Goal: Find specific page/section: Find specific page/section

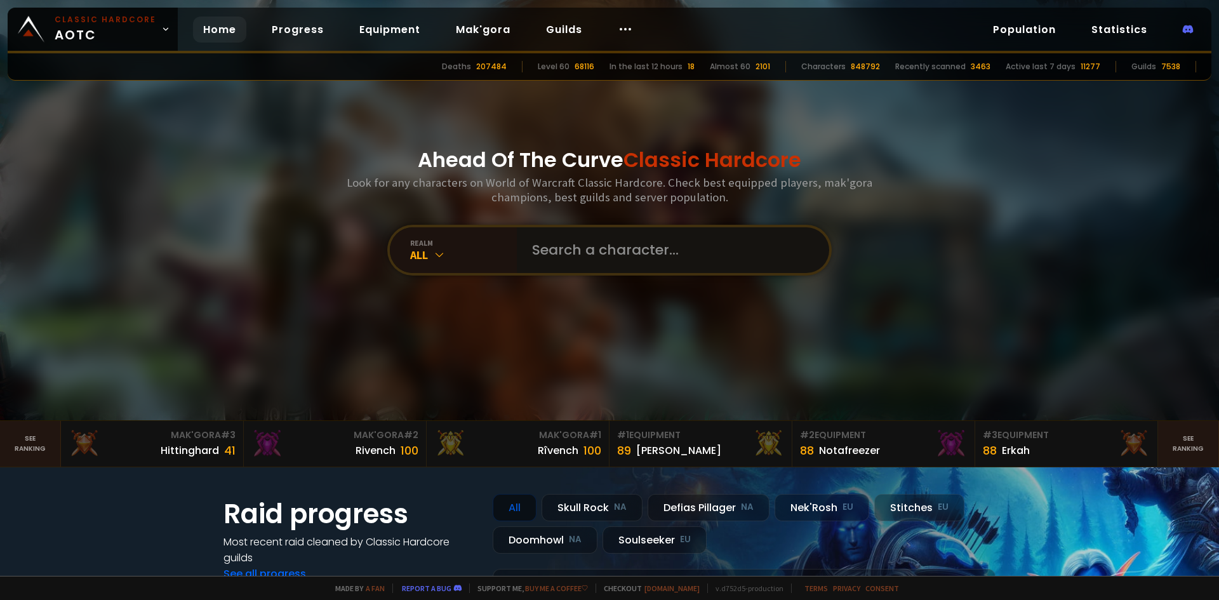
click at [595, 242] on input "text" at bounding box center [668, 250] width 289 height 46
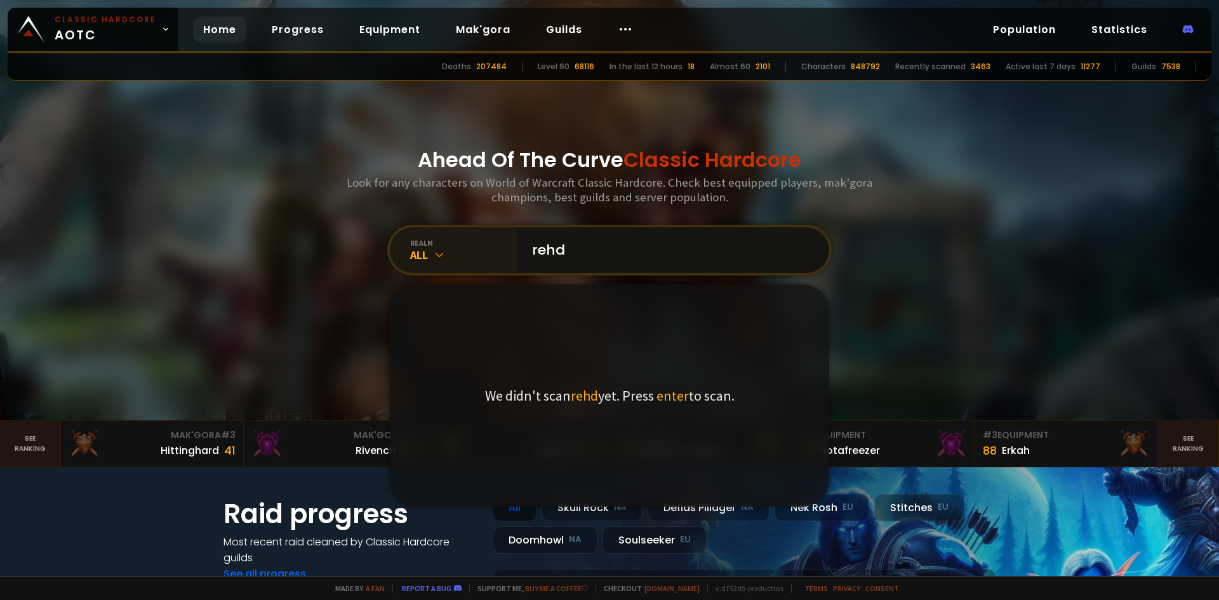
type input "rehd"
click at [433, 251] on icon at bounding box center [439, 254] width 13 height 13
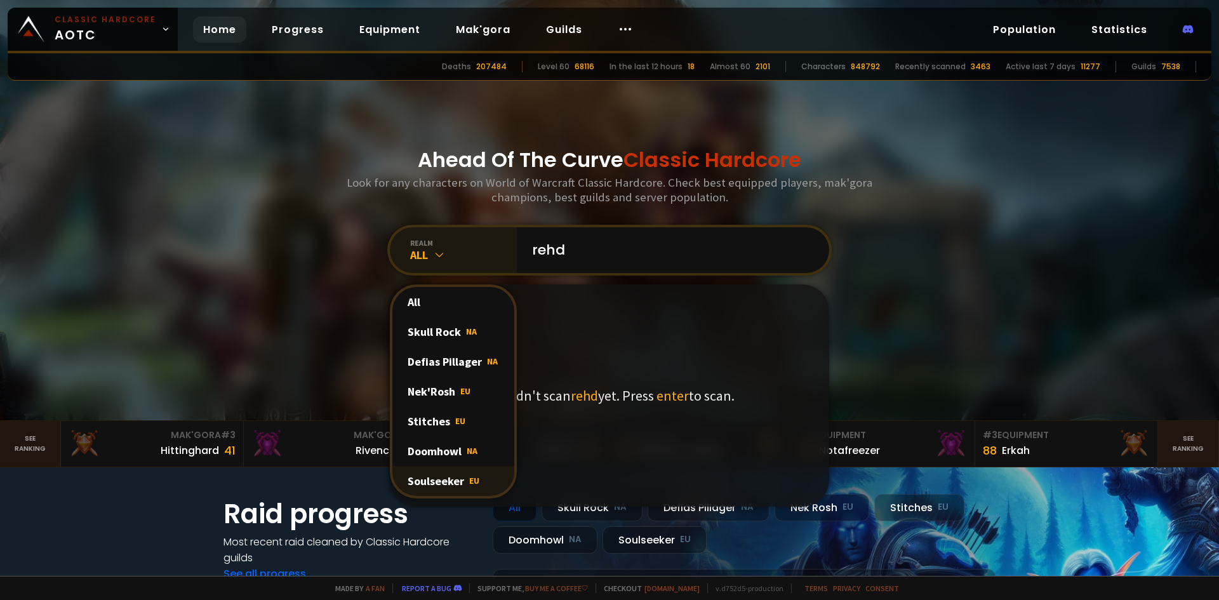
click at [442, 474] on div "Soulseeker EU" at bounding box center [453, 481] width 122 height 30
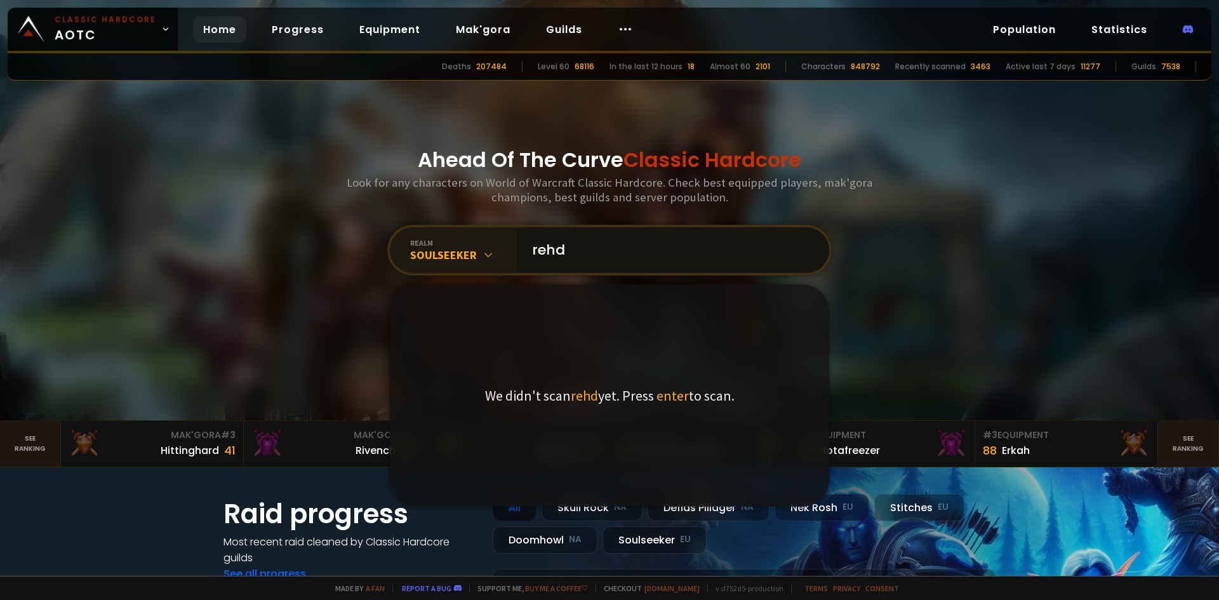
click at [580, 245] on input "rehd" at bounding box center [668, 250] width 289 height 46
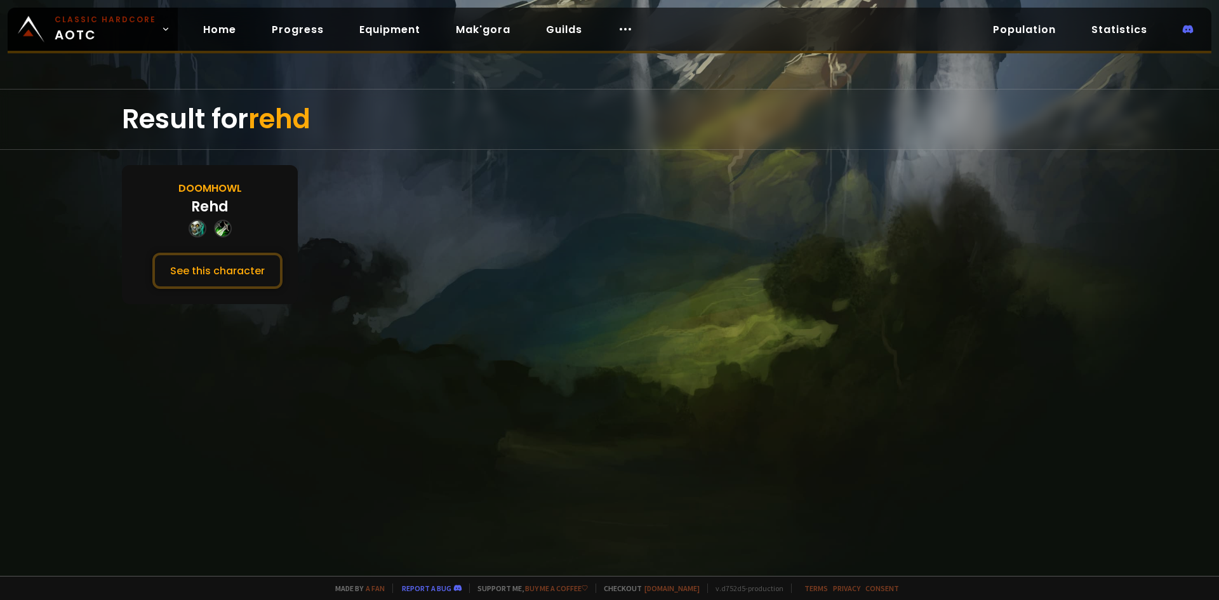
click at [328, 244] on section "Doomhowl Rehd See this character" at bounding box center [609, 234] width 975 height 139
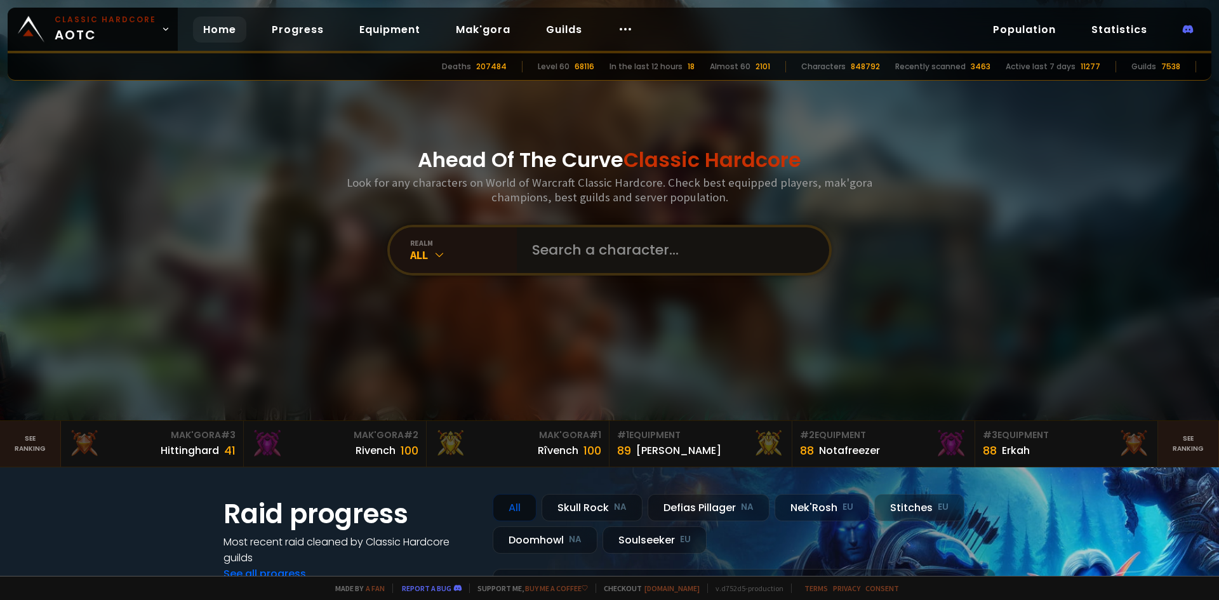
click at [531, 238] on input "text" at bounding box center [668, 250] width 289 height 46
paste input "Øsìrïs-Soulseeker"
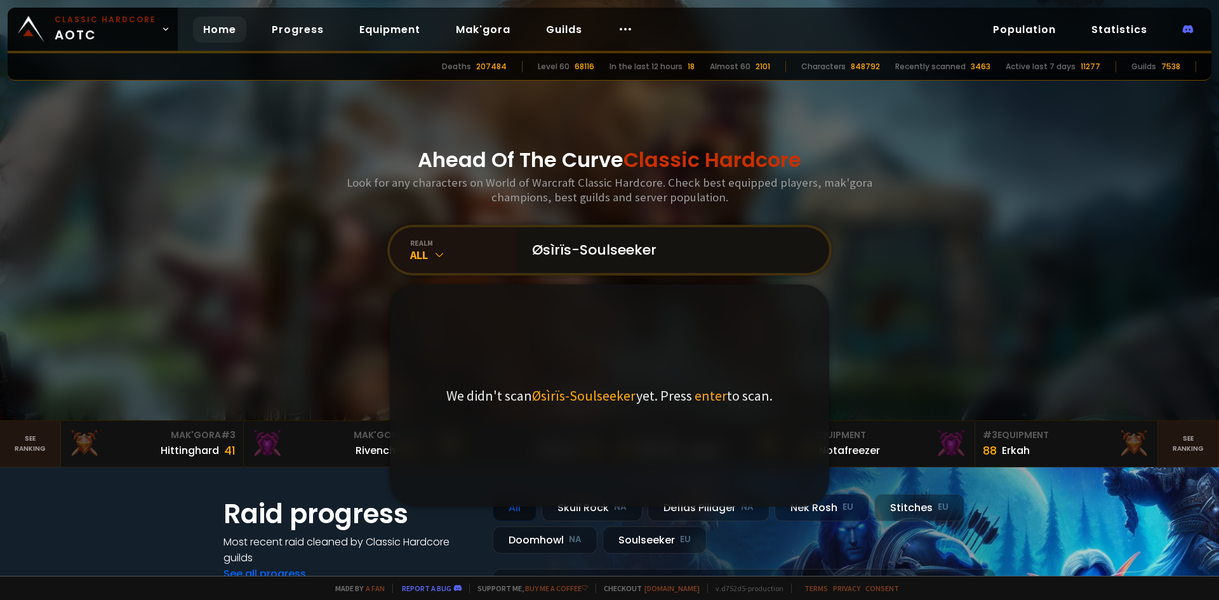
drag, startPoint x: 668, startPoint y: 247, endPoint x: 567, endPoint y: 249, distance: 100.9
click at [567, 249] on input "Øsìrïs-Soulseeker" at bounding box center [668, 250] width 289 height 46
type input "Øsìrïs"
click at [437, 253] on icon at bounding box center [439, 254] width 13 height 13
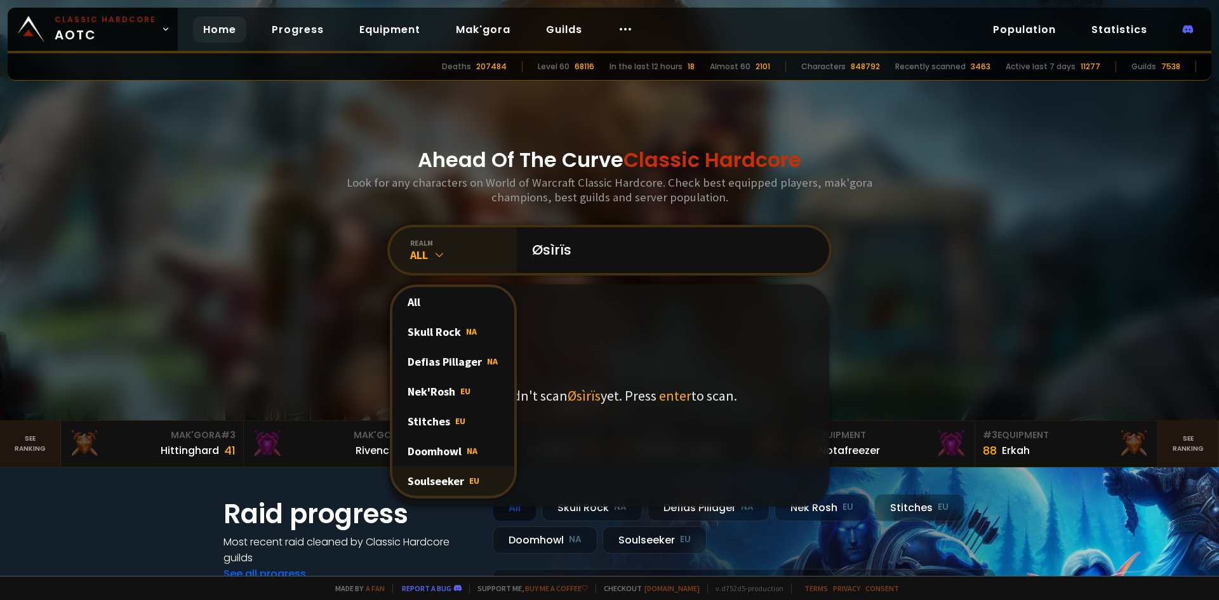
click at [456, 479] on div "Soulseeker EU" at bounding box center [453, 481] width 122 height 30
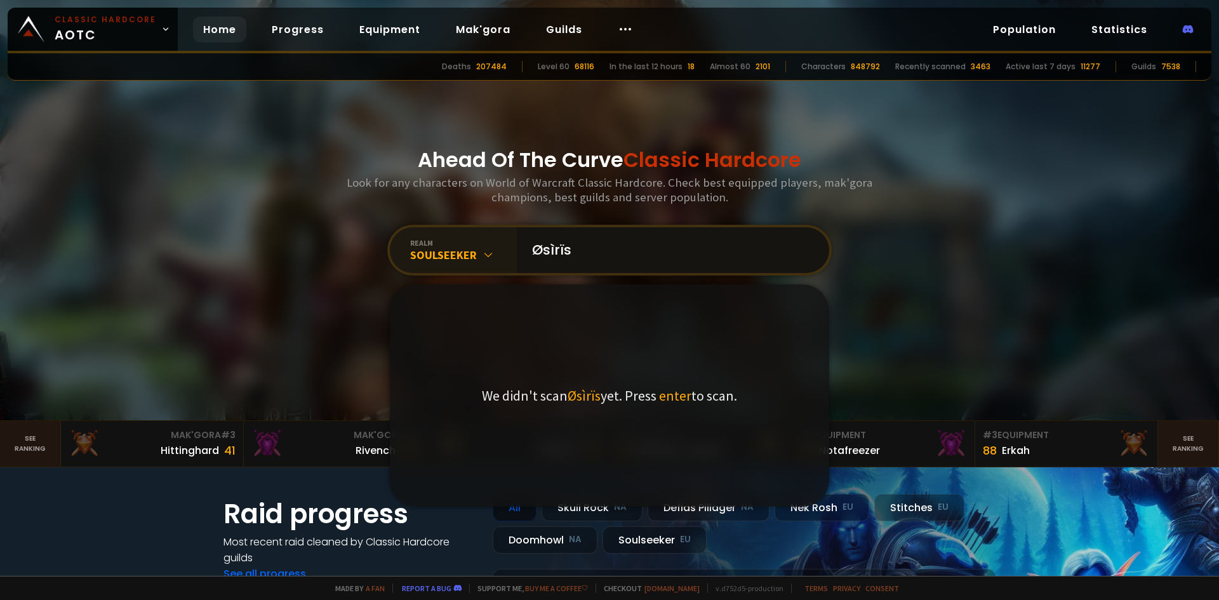
click at [618, 241] on input "Øsìrïs" at bounding box center [668, 250] width 289 height 46
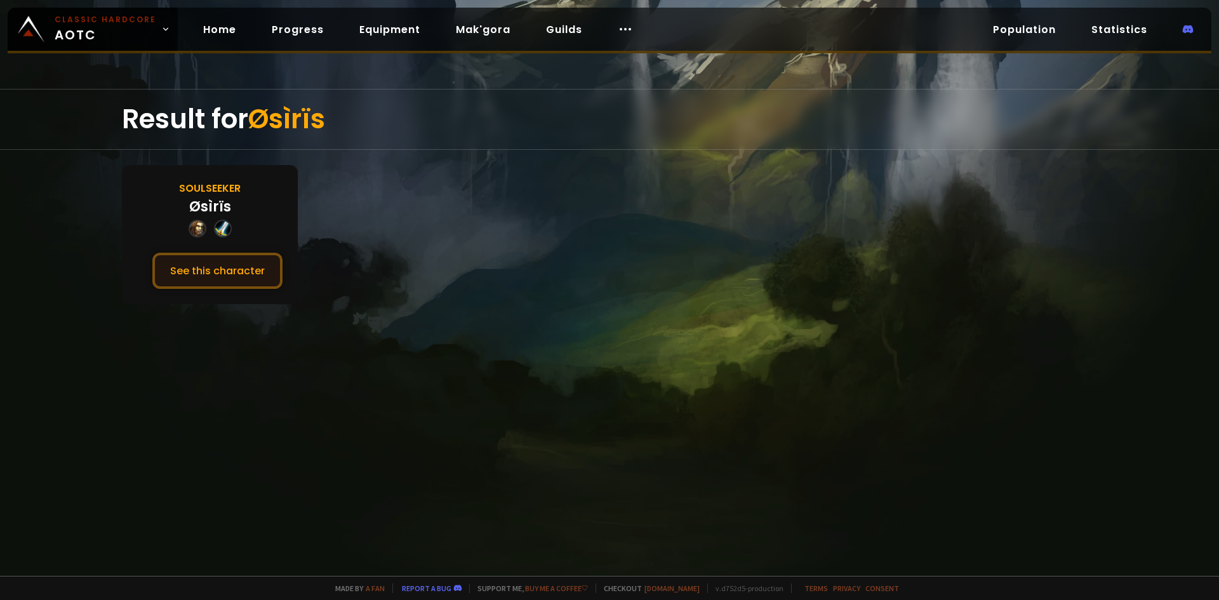
click at [206, 274] on button "See this character" at bounding box center [217, 271] width 130 height 36
